Goal: Task Accomplishment & Management: Manage account settings

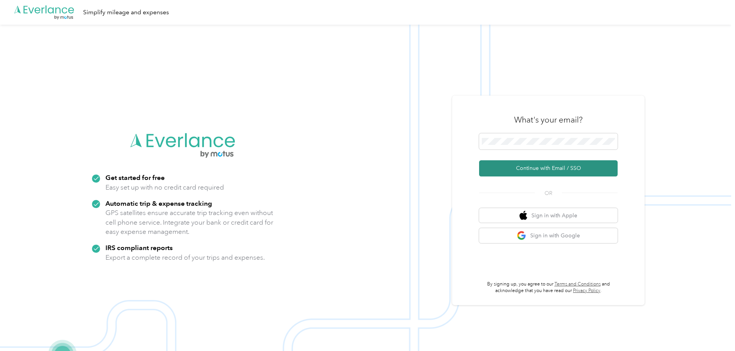
click at [553, 174] on button "Continue with Email / SSO" at bounding box center [548, 168] width 139 height 16
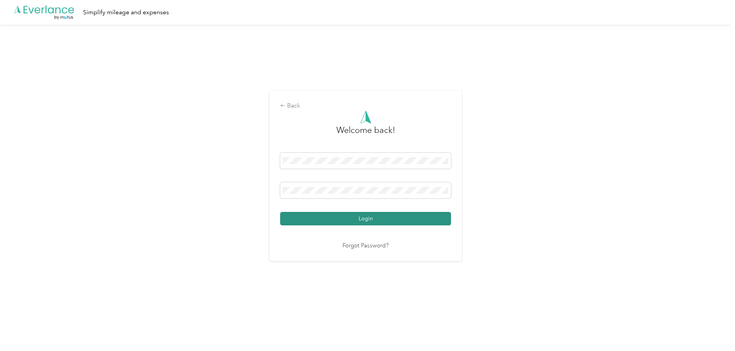
click at [360, 218] on button "Login" at bounding box center [365, 218] width 171 height 13
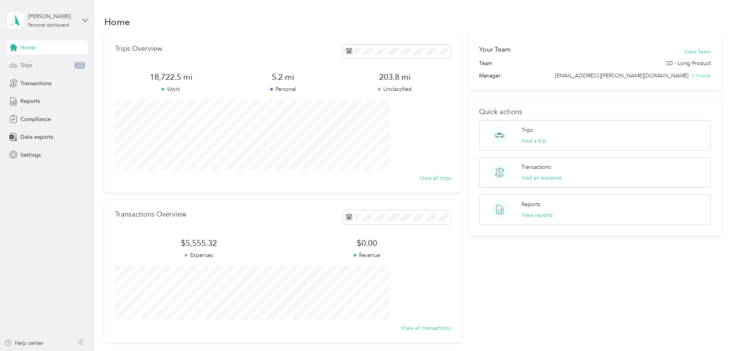
click at [45, 64] on div "Trips 23" at bounding box center [47, 66] width 81 height 14
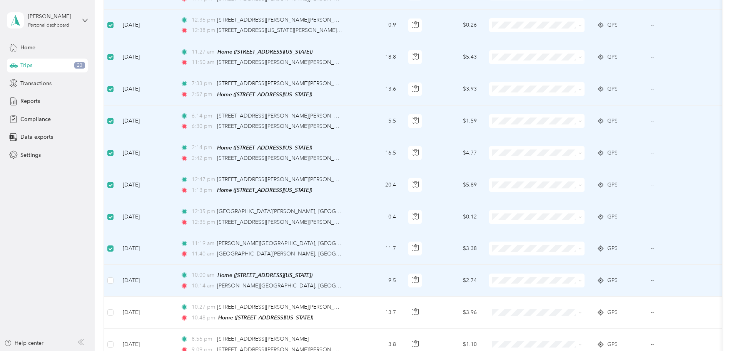
scroll to position [346, 0]
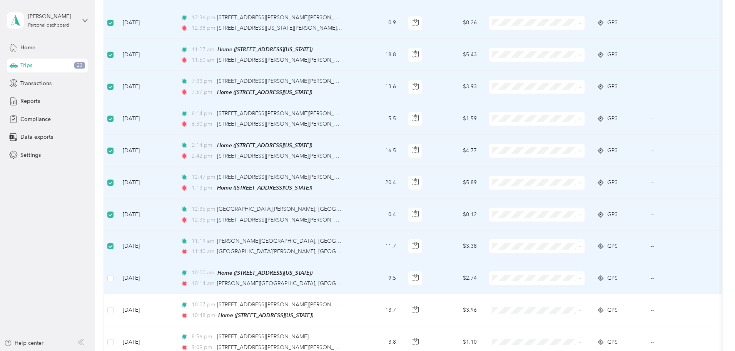
click at [117, 283] on td at bounding box center [110, 278] width 12 height 32
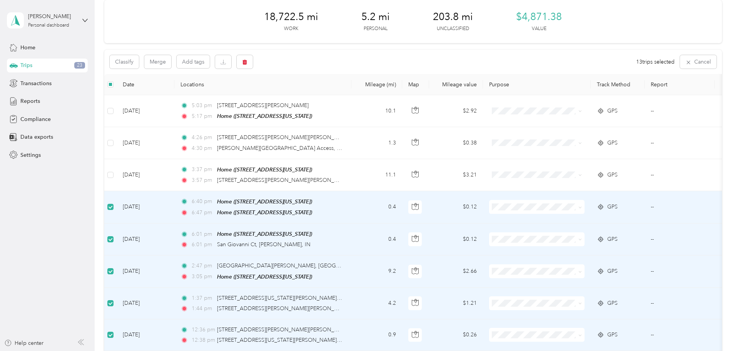
scroll to position [0, 0]
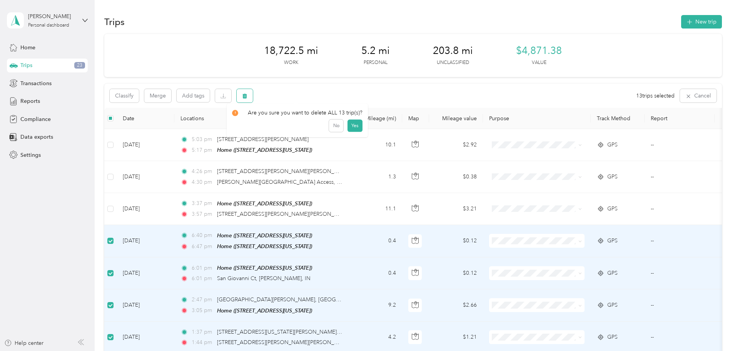
click at [253, 96] on button "button" at bounding box center [245, 95] width 16 height 13
click at [353, 129] on button "Yes" at bounding box center [355, 128] width 15 height 12
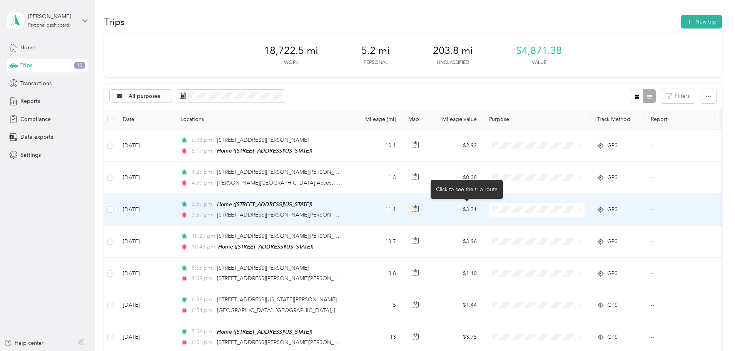
click at [419, 207] on icon "button" at bounding box center [415, 208] width 7 height 7
click at [174, 207] on td "[DATE]" at bounding box center [146, 210] width 58 height 32
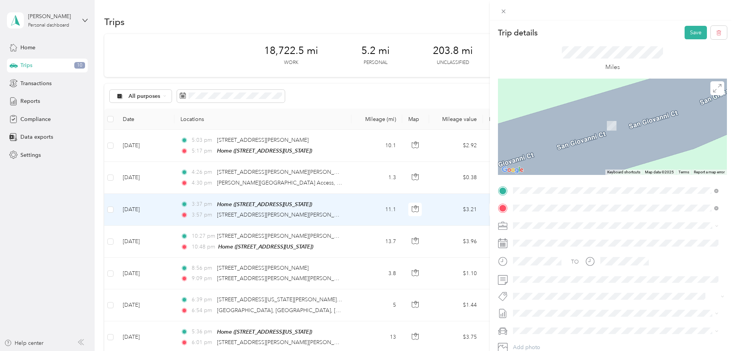
click at [551, 239] on span "[STREET_ADDRESS][PERSON_NAME][US_STATE]" at bounding box center [588, 235] width 120 height 7
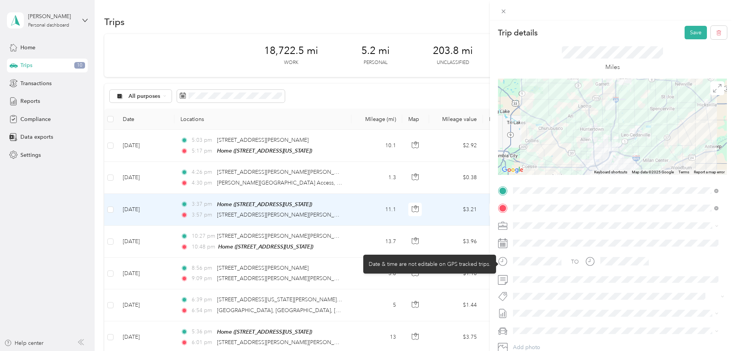
click at [502, 261] on icon at bounding box center [502, 260] width 2 height 3
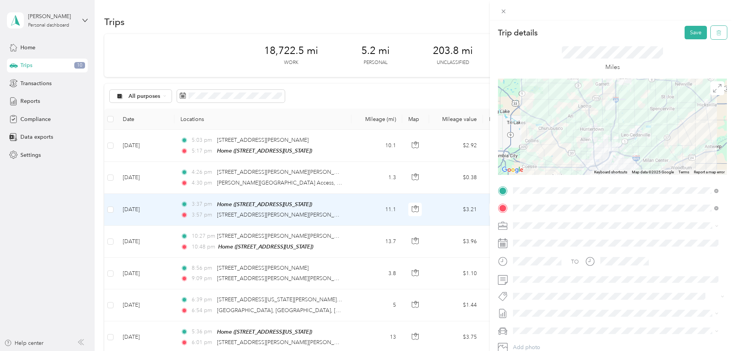
click at [711, 37] on button "button" at bounding box center [719, 32] width 16 height 13
click at [694, 43] on button "Yes" at bounding box center [690, 42] width 15 height 12
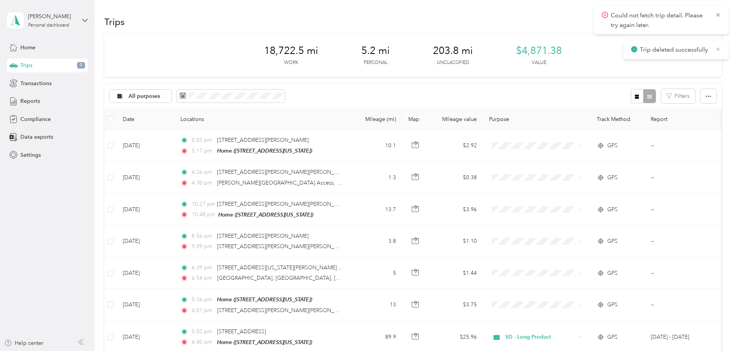
click at [718, 50] on icon at bounding box center [718, 48] width 3 height 3
click at [718, 15] on icon at bounding box center [718, 15] width 6 height 7
click at [681, 23] on button "New trip" at bounding box center [701, 21] width 41 height 13
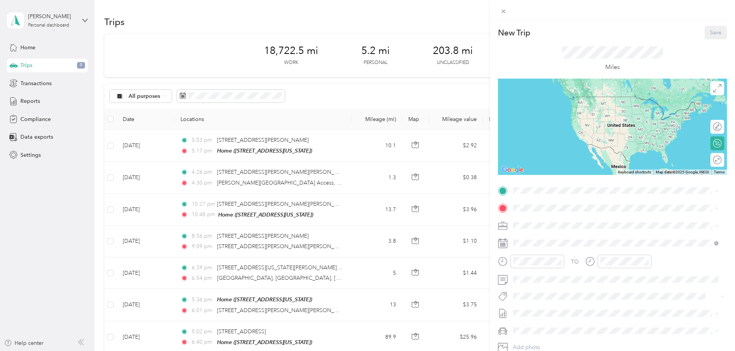
click at [563, 220] on div "Home [STREET_ADDRESS][PERSON_NAME][US_STATE]" at bounding box center [588, 225] width 120 height 16
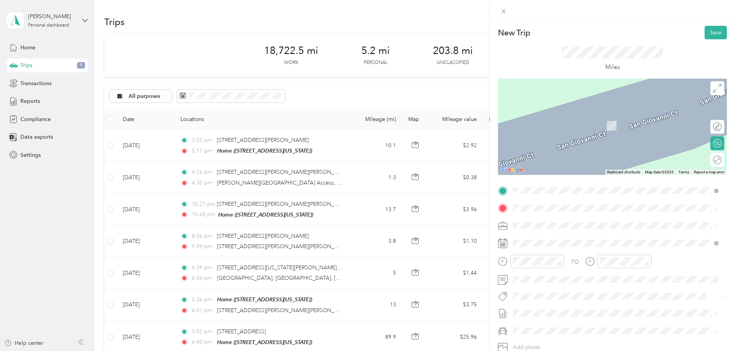
click at [548, 235] on span "[STREET_ADDRESS][PERSON_NAME][US_STATE]" at bounding box center [588, 235] width 120 height 7
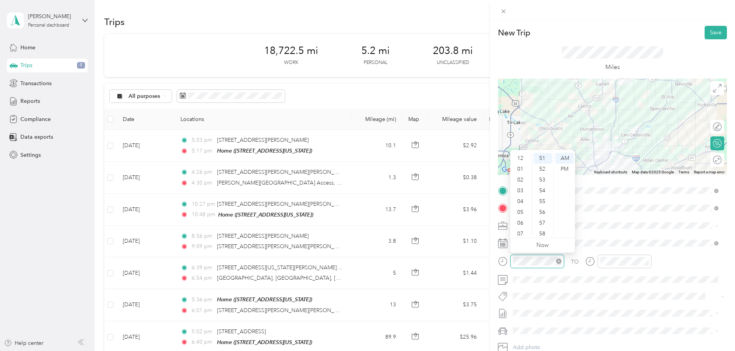
scroll to position [46, 0]
click at [716, 244] on icon at bounding box center [716, 243] width 4 height 4
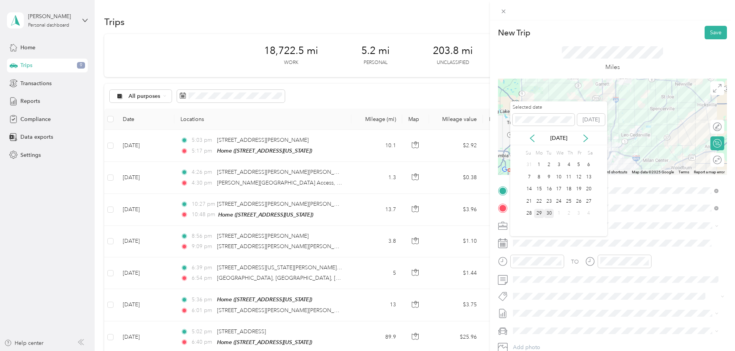
click at [540, 211] on div "29" at bounding box center [539, 214] width 10 height 10
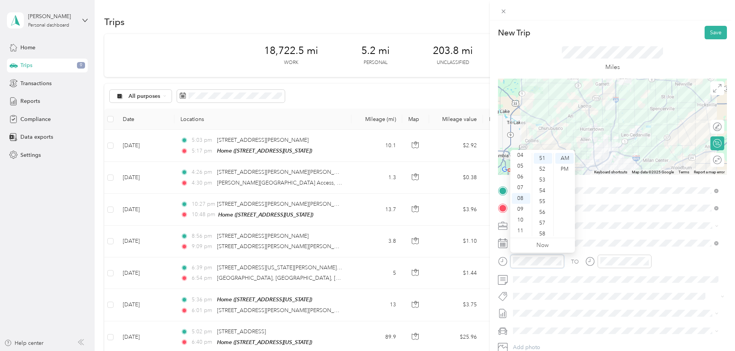
click at [503, 260] on div at bounding box center [531, 260] width 66 height 13
click at [571, 168] on div "PM" at bounding box center [564, 169] width 18 height 11
click at [523, 155] on div "04" at bounding box center [521, 155] width 18 height 11
click at [544, 166] on div "40" at bounding box center [543, 164] width 18 height 11
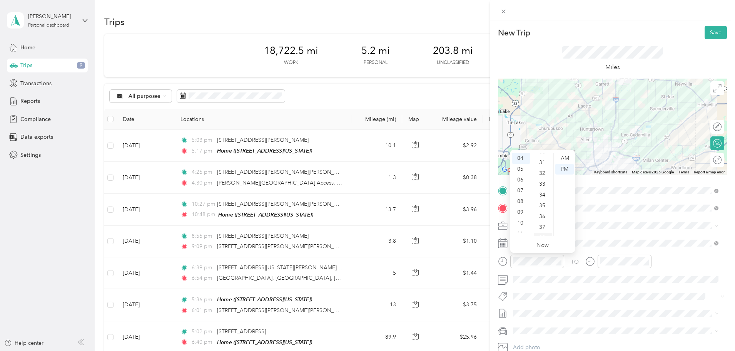
scroll to position [316, 0]
click at [542, 165] on div "30" at bounding box center [543, 166] width 18 height 11
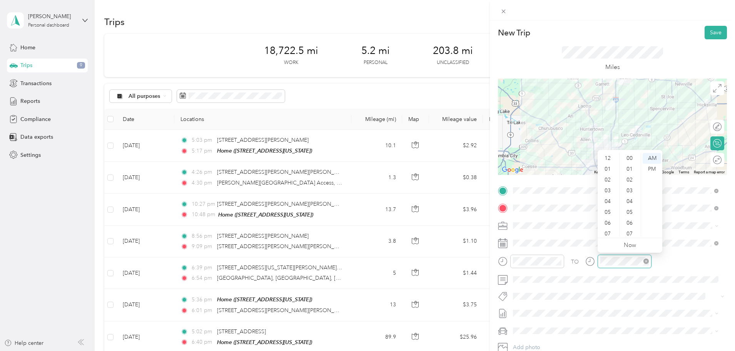
scroll to position [46, 0]
click at [611, 153] on div "04" at bounding box center [608, 155] width 18 height 11
click at [656, 171] on div "PM" at bounding box center [652, 169] width 18 height 11
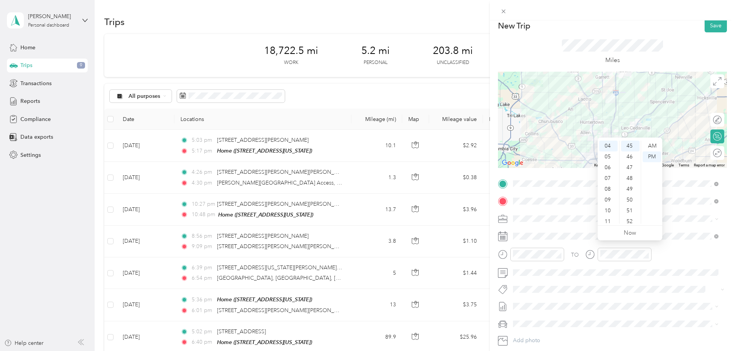
scroll to position [0, 0]
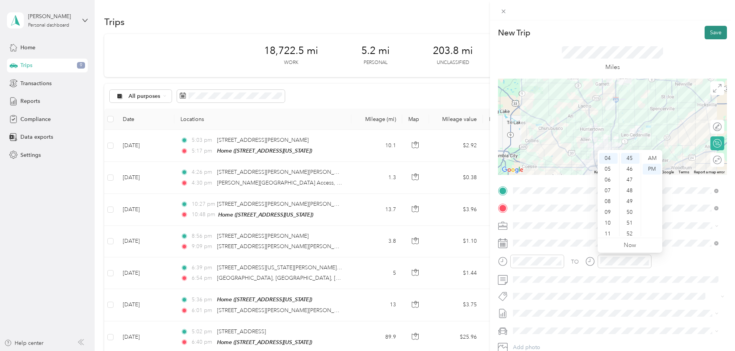
click at [714, 35] on button "Save" at bounding box center [716, 32] width 22 height 13
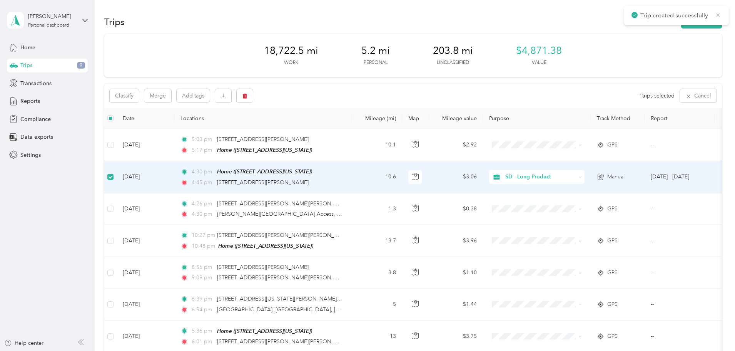
click at [718, 16] on icon at bounding box center [718, 15] width 6 height 7
click at [247, 97] on icon "button" at bounding box center [245, 96] width 5 height 5
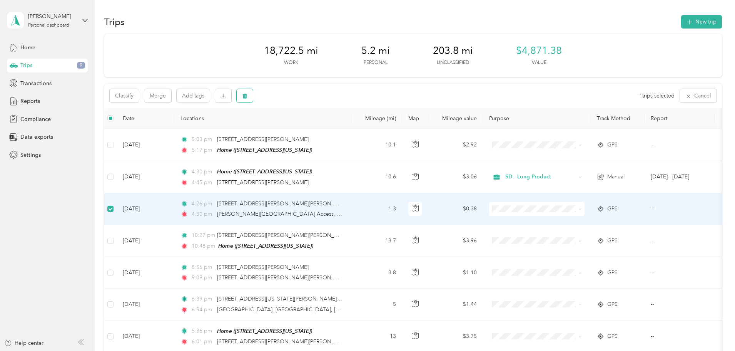
click at [253, 94] on button "button" at bounding box center [245, 95] width 16 height 13
click at [354, 127] on button "Yes" at bounding box center [353, 128] width 15 height 12
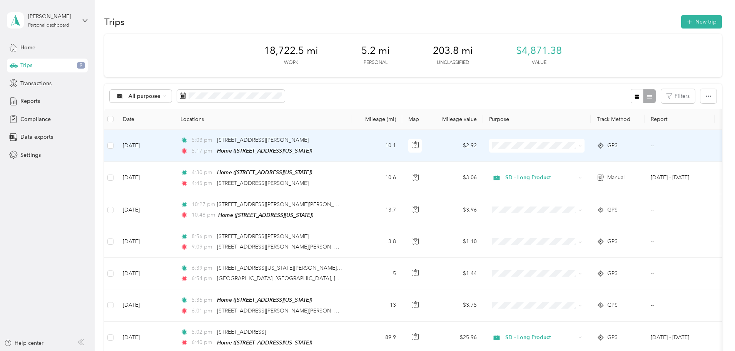
click at [582, 145] on icon at bounding box center [580, 145] width 3 height 3
click at [616, 156] on span "SD - Long Product" at bounding box center [595, 158] width 71 height 8
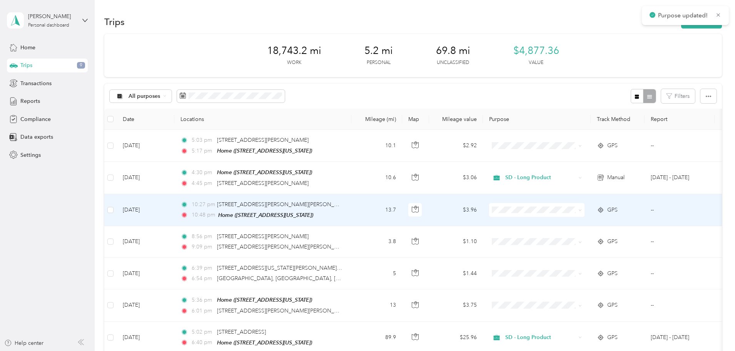
click at [585, 212] on span at bounding box center [536, 210] width 95 height 14
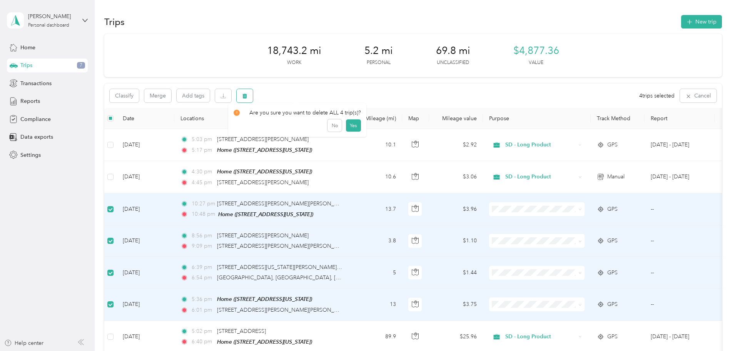
click at [247, 94] on icon "button" at bounding box center [245, 96] width 5 height 5
click at [350, 124] on button "Yes" at bounding box center [353, 128] width 15 height 12
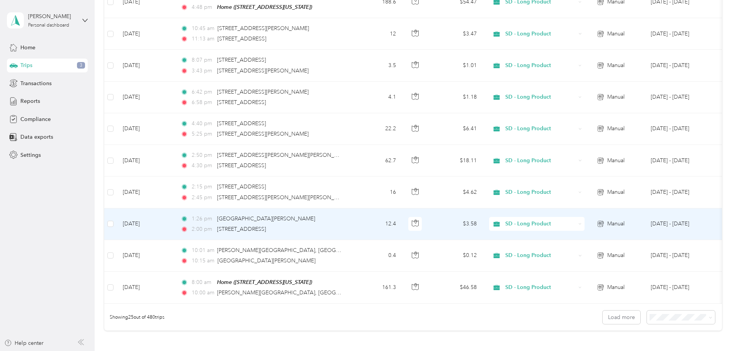
scroll to position [635, 0]
